Goal: Book appointment/travel/reservation

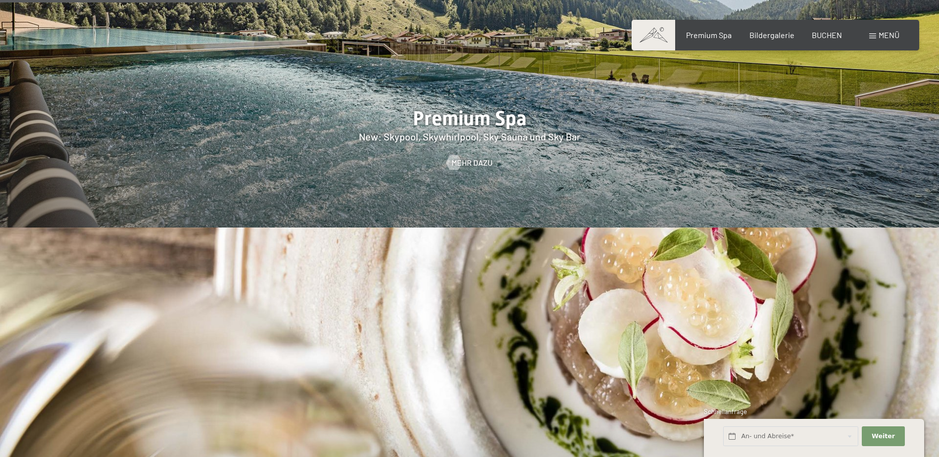
scroll to position [1584, 0]
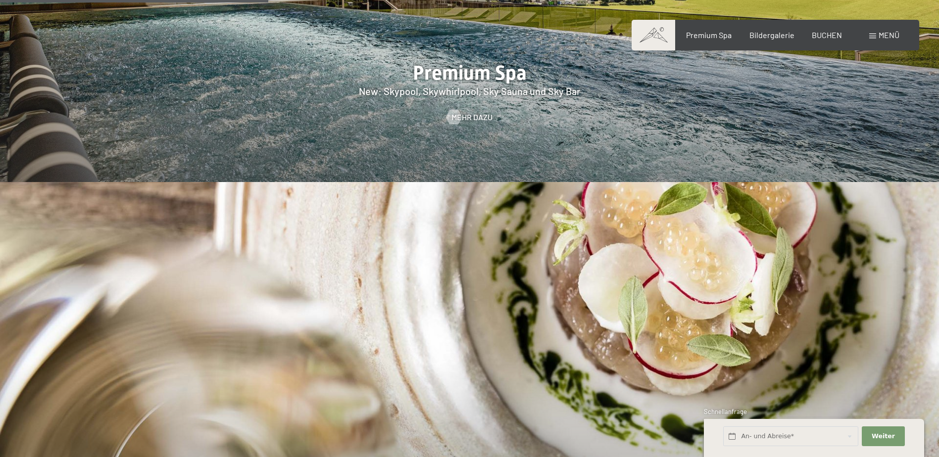
click at [876, 36] on div "Menü" at bounding box center [884, 35] width 30 height 11
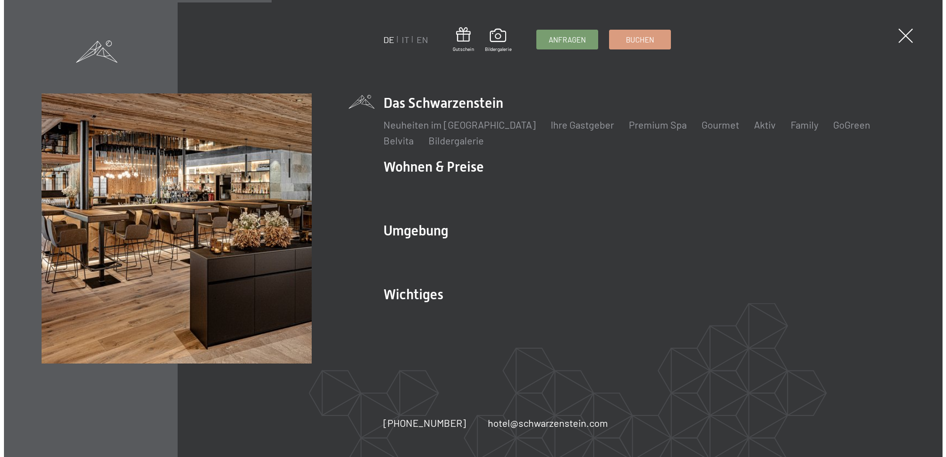
scroll to position [1587, 0]
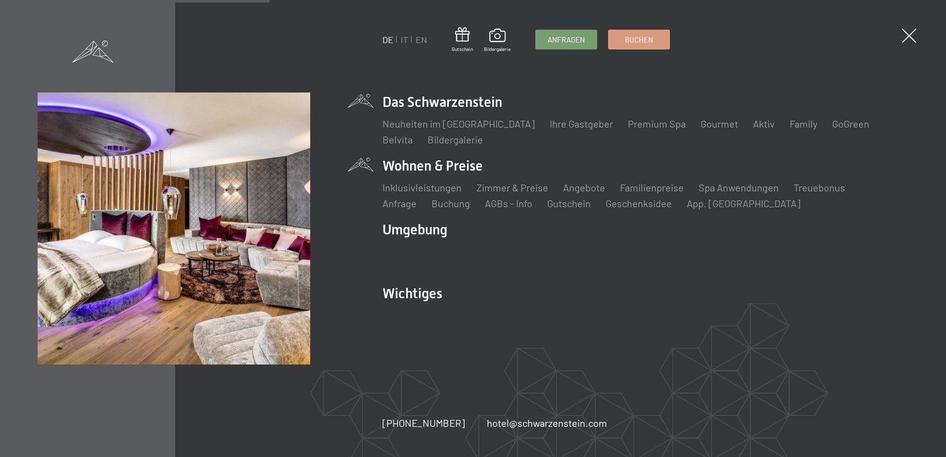
click at [449, 166] on li "Wohnen & Preise Inklusivleistungen Zimmer & Preise Liste Angebote Liste Familie…" at bounding box center [646, 183] width 526 height 54
click at [513, 189] on link "Zimmer & Preise" at bounding box center [513, 188] width 72 height 12
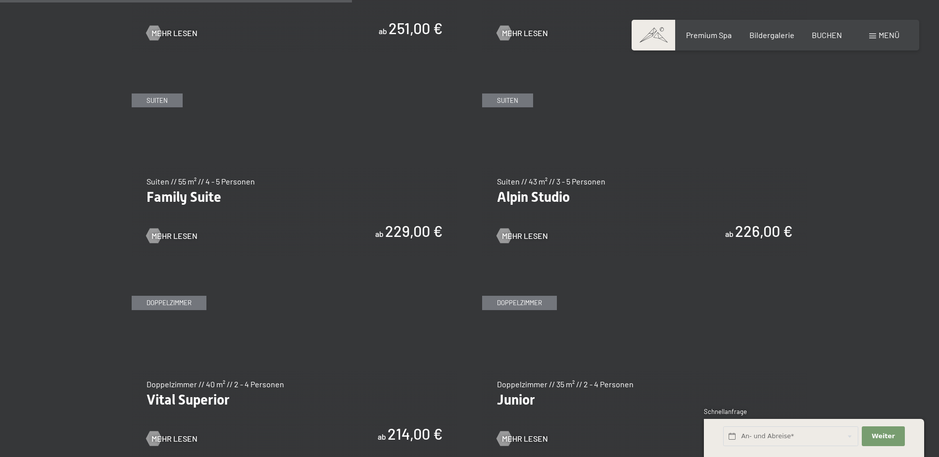
scroll to position [1188, 0]
